Goal: Transaction & Acquisition: Purchase product/service

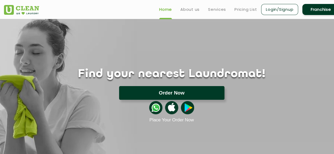
click at [172, 93] on button "Order Now" at bounding box center [171, 93] width 105 height 14
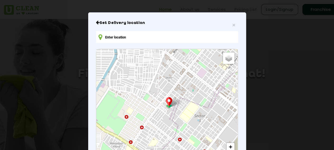
scroll to position [82, 0]
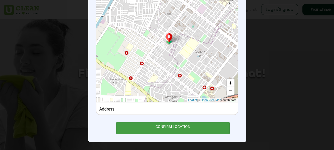
click at [176, 129] on div "CONFIRM LOCATION" at bounding box center [173, 129] width 114 height 12
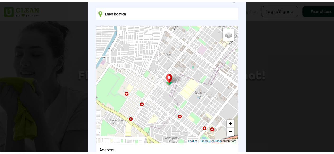
scroll to position [0, 0]
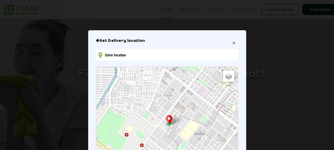
click at [232, 44] on span "×" at bounding box center [233, 43] width 3 height 6
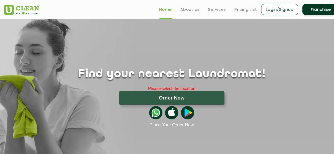
click at [202, 35] on div "Find your nearest Laundromat! Please select the location Order Now Place Your O…" at bounding box center [171, 73] width 343 height 109
click at [156, 114] on img at bounding box center [155, 112] width 13 height 13
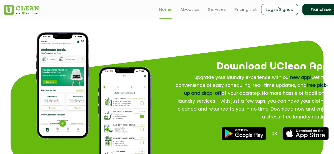
scroll to position [475, 0]
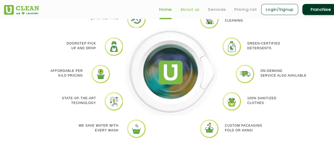
click at [188, 11] on link "About us" at bounding box center [189, 9] width 19 height 6
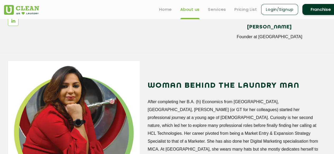
scroll to position [502, 0]
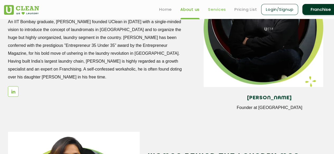
click at [213, 10] on link "Services" at bounding box center [217, 9] width 18 height 6
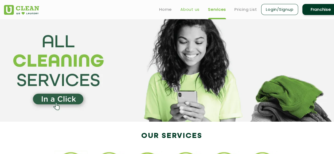
click at [188, 11] on link "About us" at bounding box center [189, 9] width 19 height 6
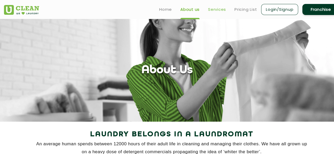
click at [211, 7] on link "Services" at bounding box center [217, 9] width 18 height 6
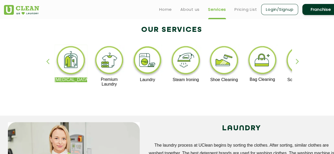
scroll to position [106, 0]
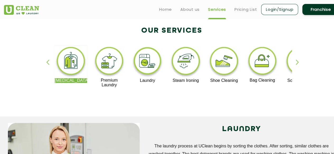
click at [112, 66] on img at bounding box center [109, 62] width 32 height 32
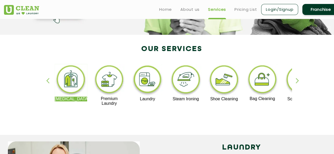
scroll to position [79, 0]
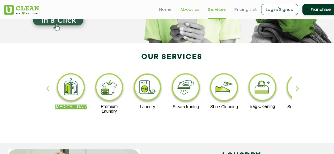
click at [190, 9] on link "About us" at bounding box center [189, 9] width 19 height 6
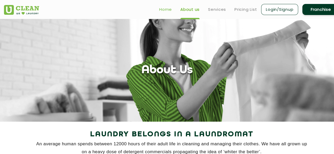
click at [164, 9] on link "Home" at bounding box center [165, 9] width 13 height 6
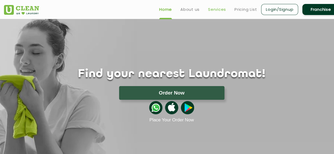
click at [215, 7] on link "Services" at bounding box center [217, 9] width 18 height 6
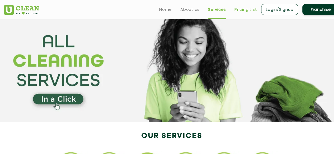
click at [248, 12] on link "Pricing List" at bounding box center [245, 9] width 22 height 6
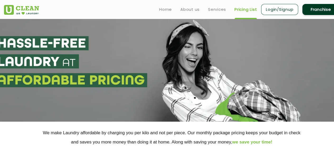
select select "0"
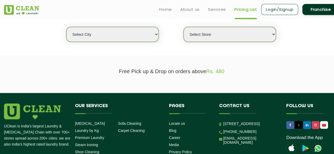
scroll to position [98, 0]
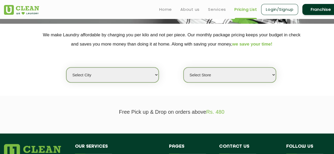
click at [271, 10] on link "Login/Signup" at bounding box center [279, 9] width 37 height 11
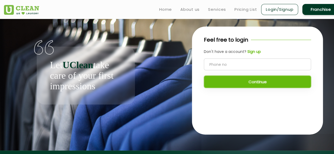
click at [27, 101] on div "Let UClean take care of your first impressions" at bounding box center [86, 62] width 164 height 86
click at [161, 9] on link "Home" at bounding box center [165, 9] width 13 height 6
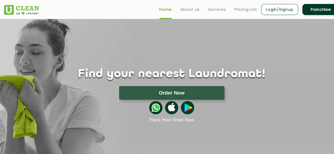
click at [272, 12] on link "Login/Signup" at bounding box center [279, 9] width 37 height 11
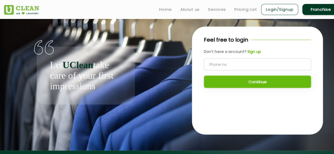
click at [227, 66] on input "tel" at bounding box center [257, 65] width 107 height 12
type input "9845026131"
click at [236, 83] on button "Continue" at bounding box center [257, 82] width 107 height 12
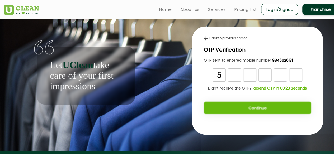
type input "5"
type input "8"
type input "6"
type input "5"
type input "7"
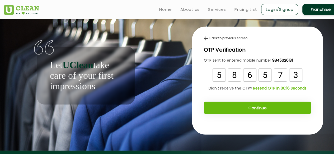
type input "3"
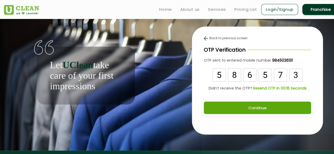
click at [248, 106] on button "Continue" at bounding box center [257, 108] width 107 height 12
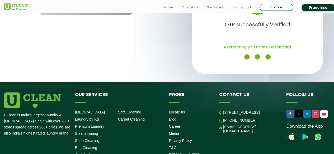
scroll to position [106, 0]
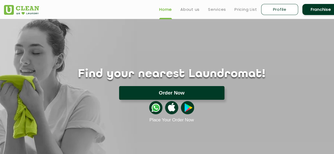
click at [172, 94] on button "Order Now" at bounding box center [171, 93] width 105 height 14
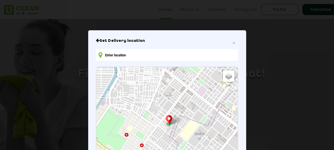
click at [131, 58] on input "text" at bounding box center [167, 55] width 142 height 12
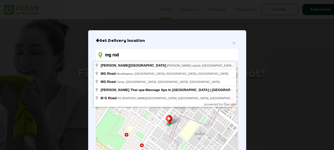
type input "[PERSON_NAME][STREET_ADDRESS][PERSON_NAME]"
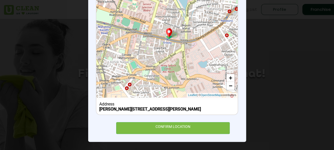
scroll to position [92, 0]
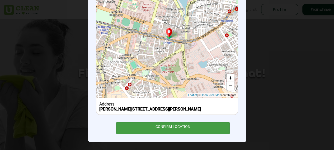
click at [161, 128] on div "CONFIRM LOCATION" at bounding box center [173, 129] width 114 height 12
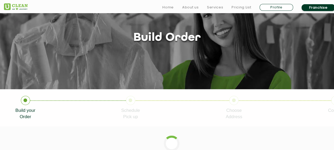
scroll to position [106, 0]
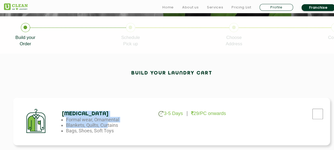
drag, startPoint x: 66, startPoint y: 116, endPoint x: 122, endPoint y: 125, distance: 56.4
click at [112, 126] on div "[MEDICAL_DATA] 3-5 Days 29/PC onwards Formal wear, Ornamental Blankets, Quilts,…" at bounding box center [105, 122] width 86 height 23
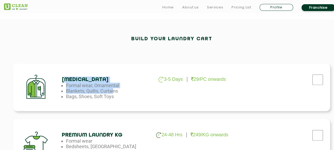
scroll to position [185, 0]
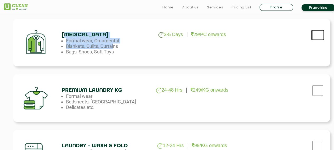
click at [314, 36] on input "checkbox" at bounding box center [317, 35] width 13 height 11
checkbox input "true"
click at [319, 40] on input "checkbox" at bounding box center [317, 35] width 13 height 11
checkbox input "true"
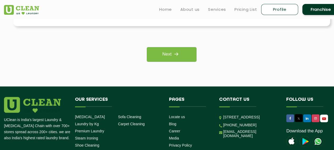
scroll to position [379, 0]
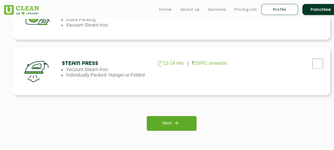
click at [169, 123] on link "Next" at bounding box center [171, 123] width 49 height 15
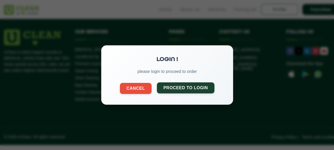
click at [172, 89] on button "Proceed to Login" at bounding box center [186, 88] width 58 height 11
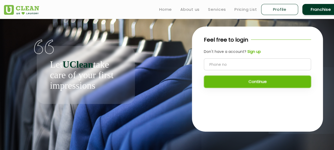
click at [234, 66] on input "tel" at bounding box center [257, 65] width 107 height 12
click at [161, 12] on link "Home" at bounding box center [165, 9] width 13 height 6
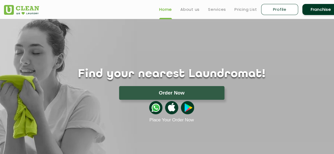
click at [155, 107] on img at bounding box center [155, 107] width 13 height 13
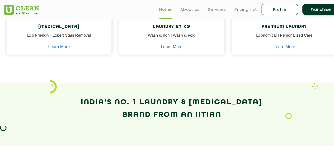
scroll to position [290, 0]
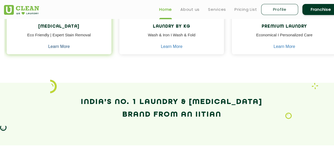
click at [67, 48] on link "Learn More" at bounding box center [59, 46] width 22 height 5
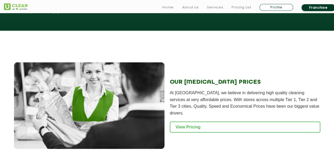
scroll to position [686, 0]
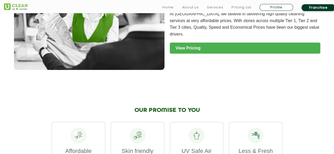
click at [194, 43] on link "View Pricing" at bounding box center [245, 48] width 150 height 11
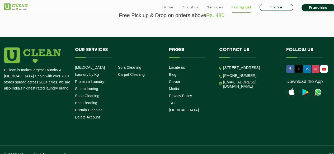
scroll to position [204, 0]
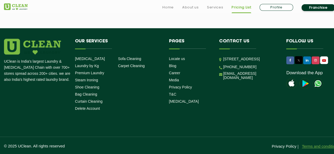
click at [313, 148] on link "Terms and conditions" at bounding box center [320, 146] width 37 height 4
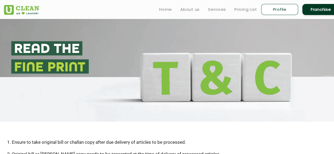
click at [277, 12] on link "Profile" at bounding box center [279, 9] width 37 height 11
select select
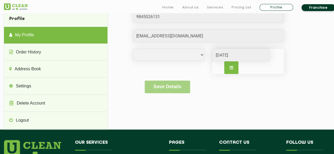
scroll to position [53, 0]
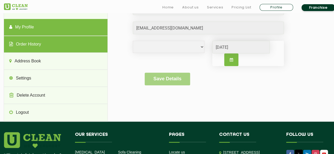
click at [26, 44] on link "Order History" at bounding box center [55, 44] width 103 height 17
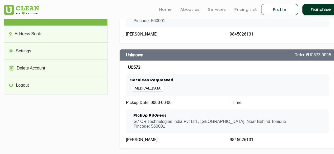
scroll to position [0, 0]
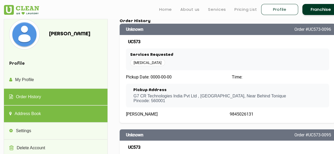
click at [36, 115] on link "Address Book" at bounding box center [55, 114] width 103 height 17
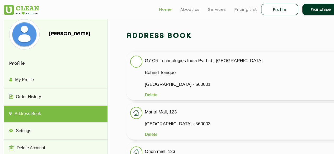
click at [163, 8] on link "Home" at bounding box center [165, 9] width 13 height 6
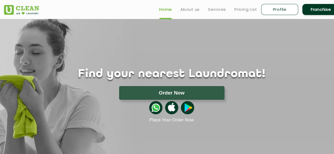
click at [66, 103] on div at bounding box center [171, 108] width 343 height 16
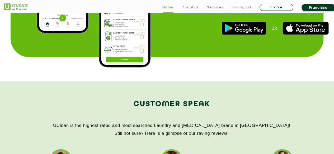
scroll to position [818, 0]
